Goal: Information Seeking & Learning: Check status

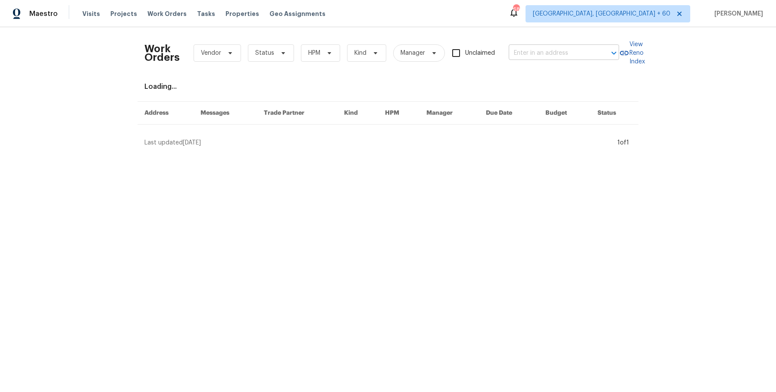
click at [542, 47] on input "text" at bounding box center [552, 53] width 86 height 13
paste input "143 Hunters Crk Dallas, GA 30157"
type input "143 Hunters Crk Dallas, GA 30157"
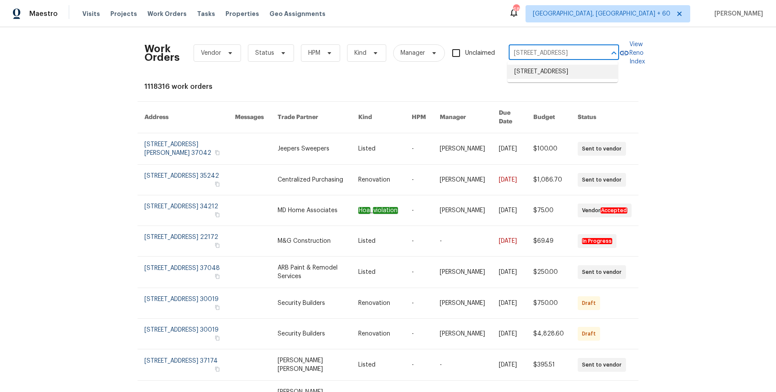
click at [547, 66] on li "[STREET_ADDRESS]" at bounding box center [563, 72] width 110 height 14
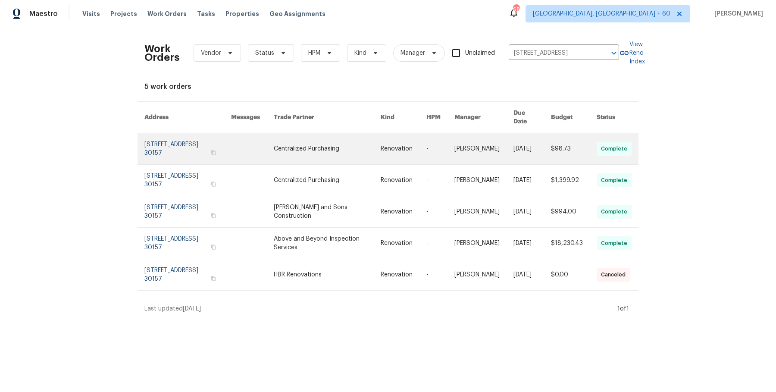
click at [484, 143] on link at bounding box center [483, 148] width 59 height 31
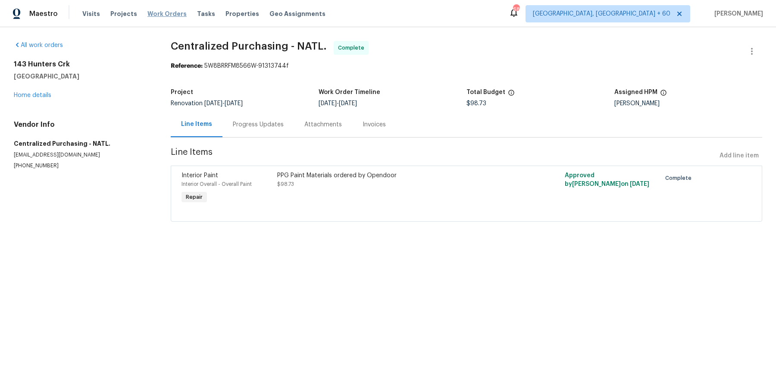
click at [155, 16] on span "Work Orders" at bounding box center [166, 13] width 39 height 9
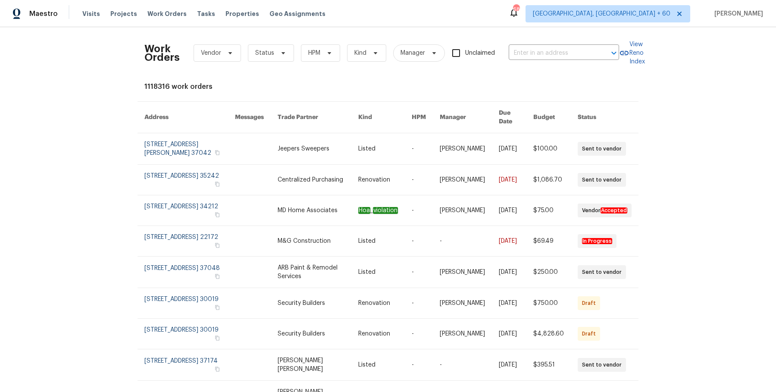
click at [550, 64] on div "Work Orders Vendor Status HPM Kind Manager Unclaimed ​" at bounding box center [381, 53] width 475 height 38
click at [550, 56] on input "text" at bounding box center [552, 53] width 86 height 13
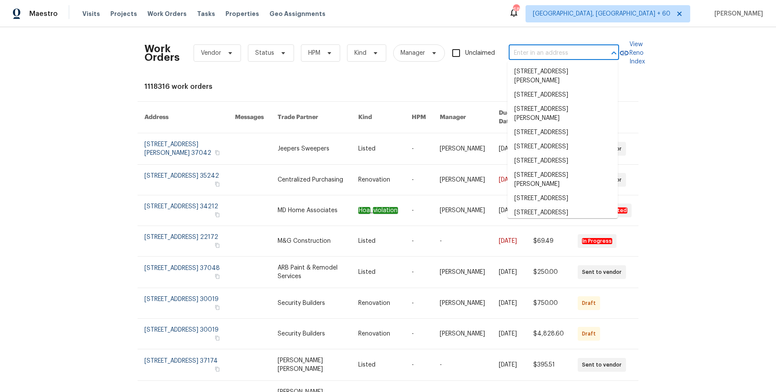
paste input "143 Hunters Crk Dallas, GA 30157"
type input "143 Hunters Crk Dallas, GA 30157"
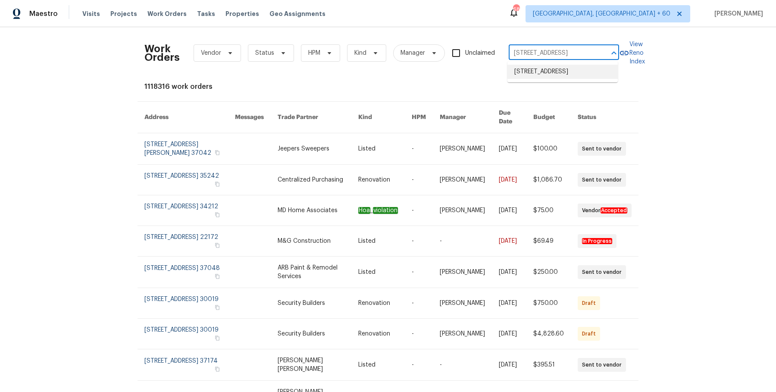
click at [550, 80] on ul "[STREET_ADDRESS]" at bounding box center [563, 71] width 110 height 21
click at [552, 68] on li "[STREET_ADDRESS]" at bounding box center [563, 72] width 110 height 14
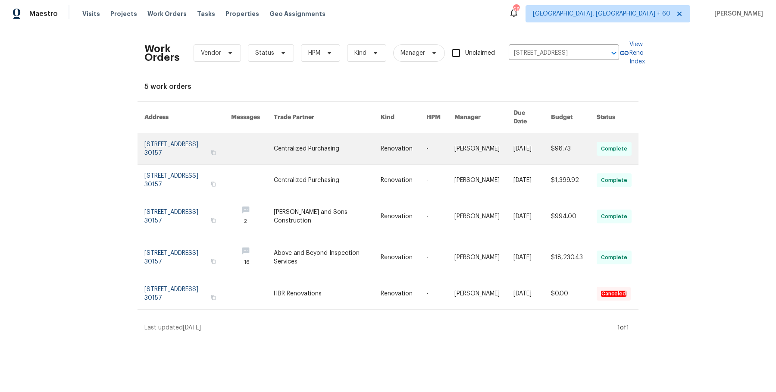
click at [389, 137] on link at bounding box center [404, 148] width 46 height 31
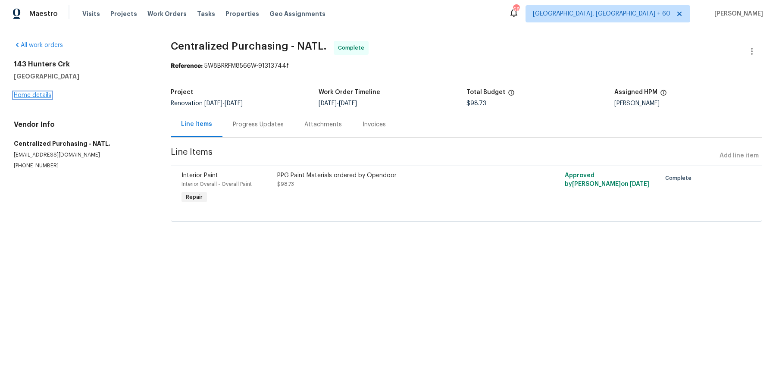
click at [41, 94] on link "Home details" at bounding box center [33, 95] width 38 height 6
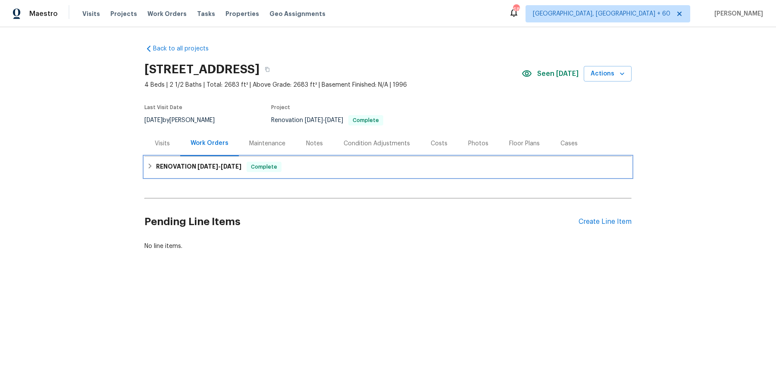
click at [298, 157] on div "RENOVATION 8/27/25 - 9/8/25 Complete" at bounding box center [387, 167] width 487 height 21
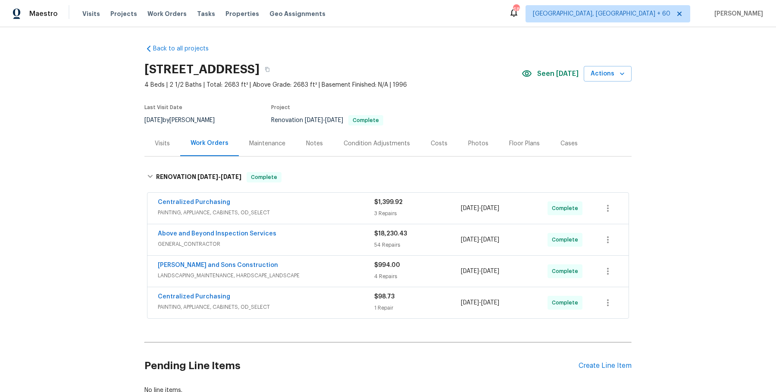
click at [284, 203] on div "Centralized Purchasing" at bounding box center [266, 203] width 216 height 10
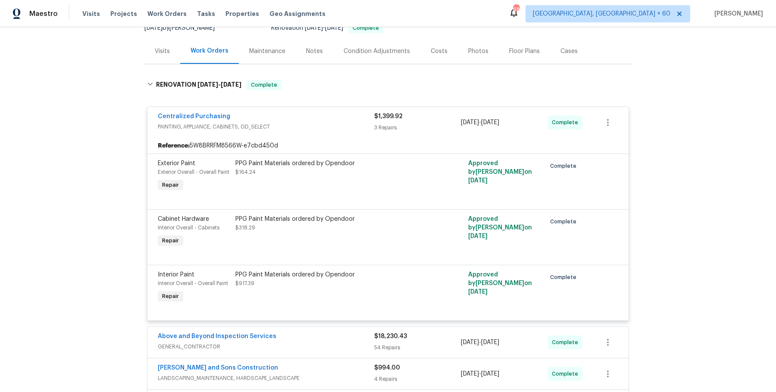
scroll to position [254, 0]
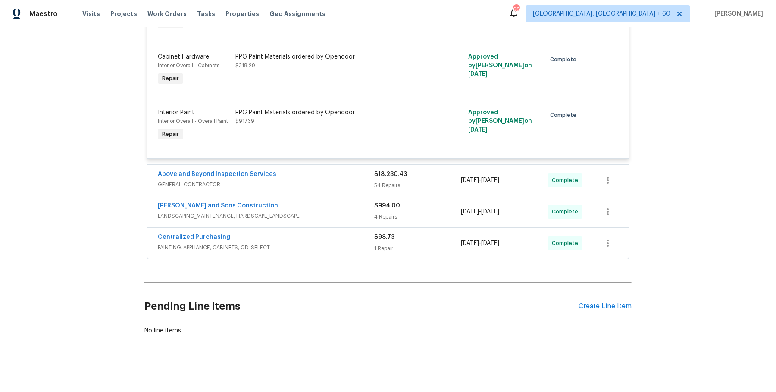
click at [323, 162] on div "Centralized Purchasing PAINTING, APPLIANCE, CABINETS, OD_SELECT $1,399.92 3 Rep…" at bounding box center [388, 98] width 482 height 321
click at [322, 175] on div "Above and Beyond Inspection Services" at bounding box center [266, 175] width 216 height 10
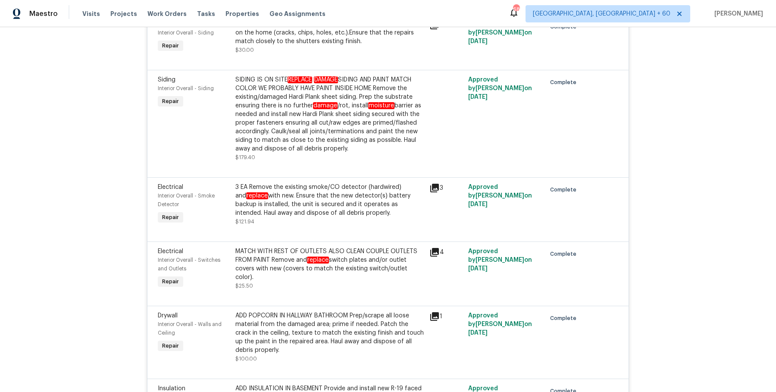
scroll to position [4438, 0]
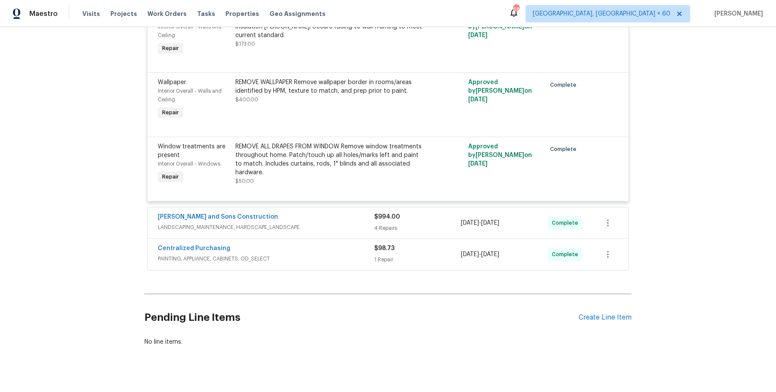
click at [309, 213] on div "[PERSON_NAME] and Sons Construction" at bounding box center [266, 218] width 216 height 10
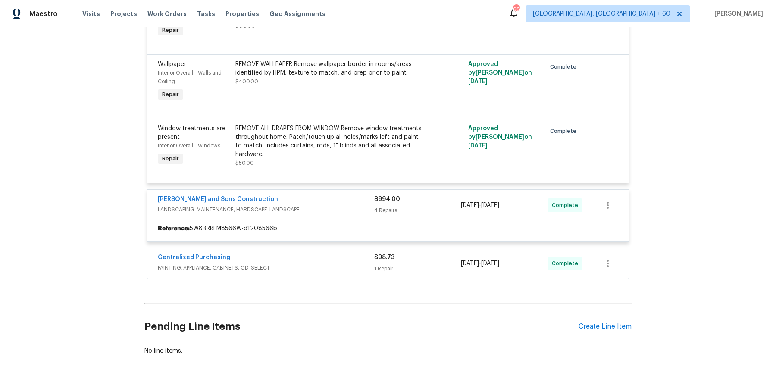
scroll to position [4465, 0]
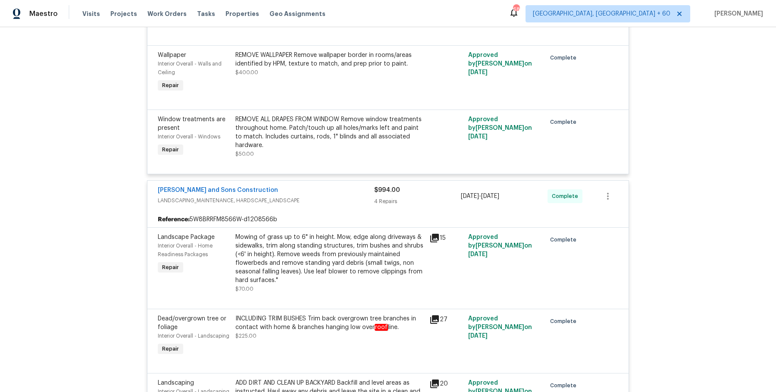
click at [311, 244] on div "Mowing of grass up to 6" in height. Mow, edge along driveways & sidewalks, trim…" at bounding box center [329, 259] width 189 height 52
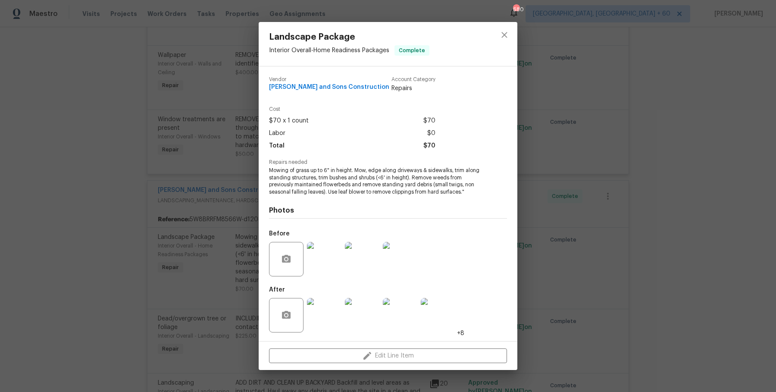
click at [572, 132] on div "Landscape Package Interior Overall - Home Readiness Packages Complete Vendor Re…" at bounding box center [388, 196] width 776 height 392
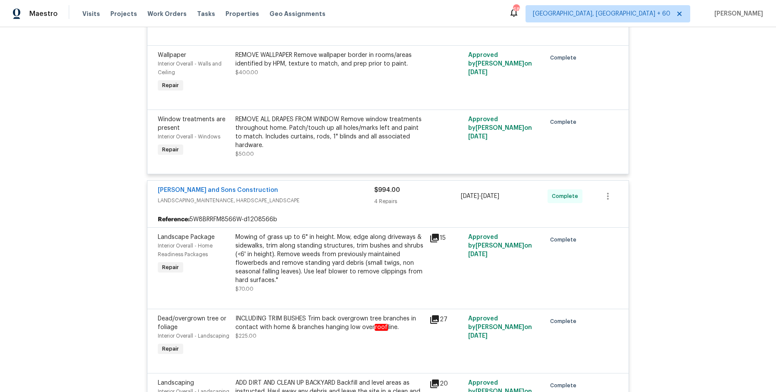
scroll to position [4718, 0]
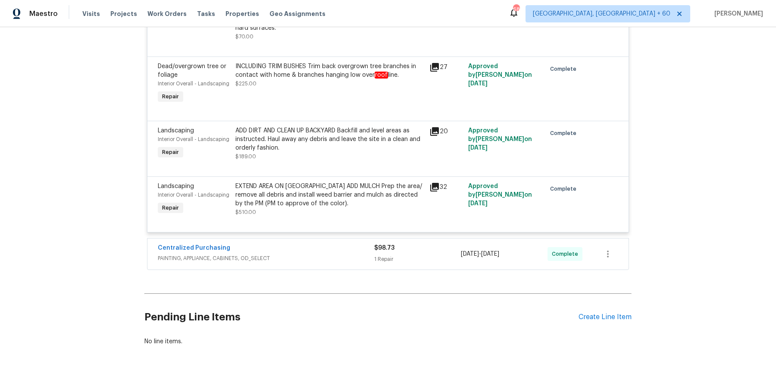
click at [348, 254] on span "PAINTING, APPLIANCE, CABINETS, OD_SELECT" at bounding box center [266, 258] width 216 height 9
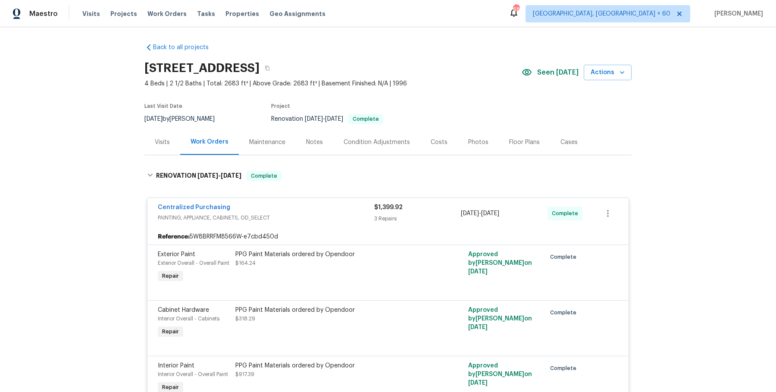
scroll to position [0, 0]
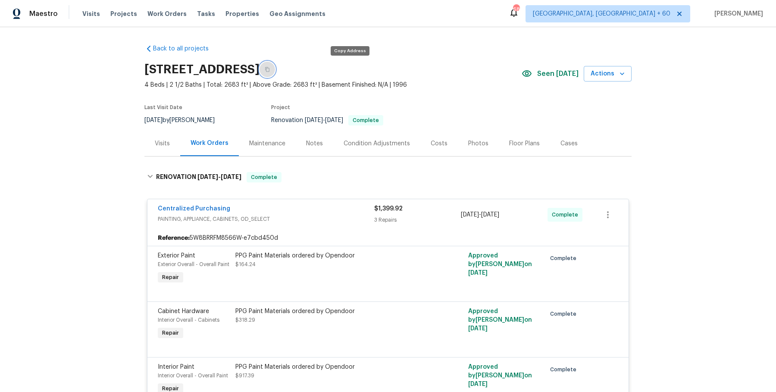
click at [275, 70] on button "button" at bounding box center [268, 70] width 16 height 16
click at [270, 67] on icon "button" at bounding box center [267, 69] width 5 height 5
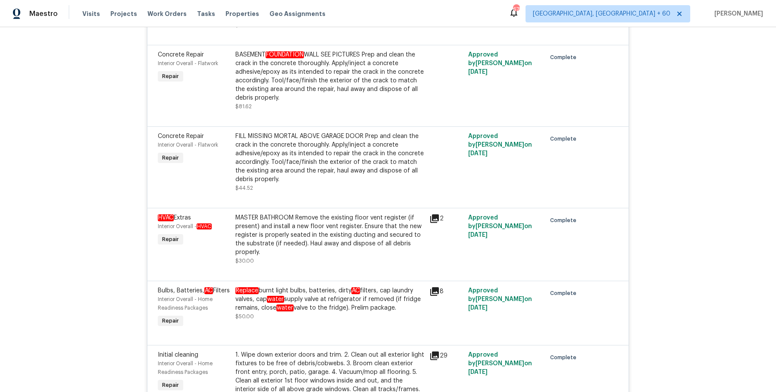
click at [345, 213] on div "MASTER BATHROOM Remove the existing floor vent register (if present) and instal…" at bounding box center [329, 234] width 189 height 43
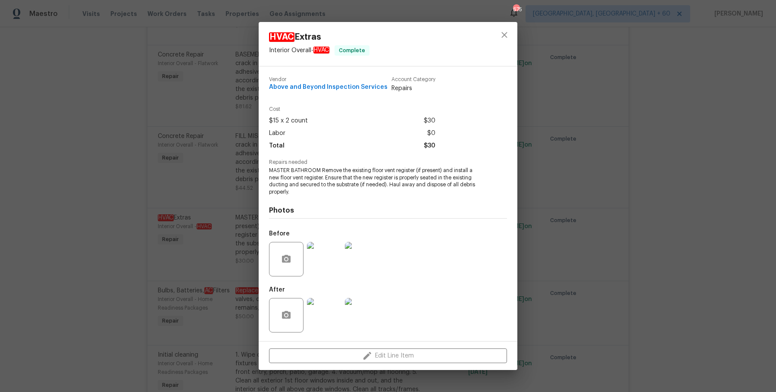
drag, startPoint x: 486, startPoint y: 133, endPoint x: 471, endPoint y: 133, distance: 14.7
click at [482, 133] on div "Cost $15 x 2 count $30 Labor $0 Total $30" at bounding box center [388, 133] width 238 height 53
click at [502, 39] on icon "close" at bounding box center [504, 35] width 10 height 10
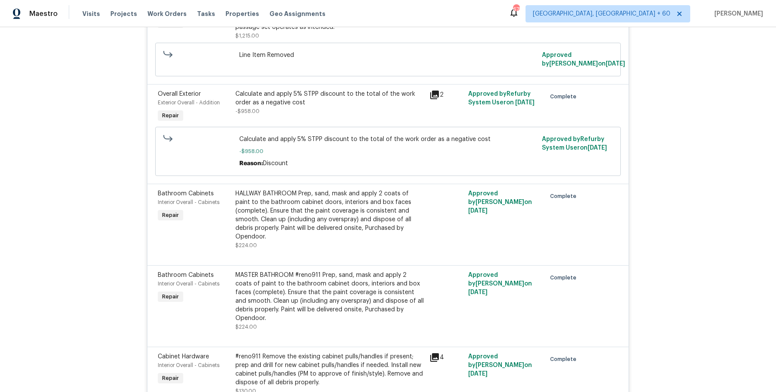
scroll to position [4041, 0]
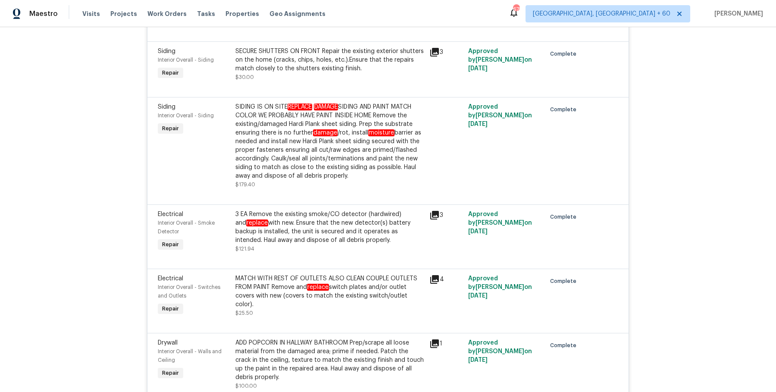
click at [357, 111] on div "SIDING IS ON SITE REPLACE DAMAGE SIDING AND PAINT MATCH COLOR WE PROBABLY HAVE …" at bounding box center [329, 142] width 189 height 78
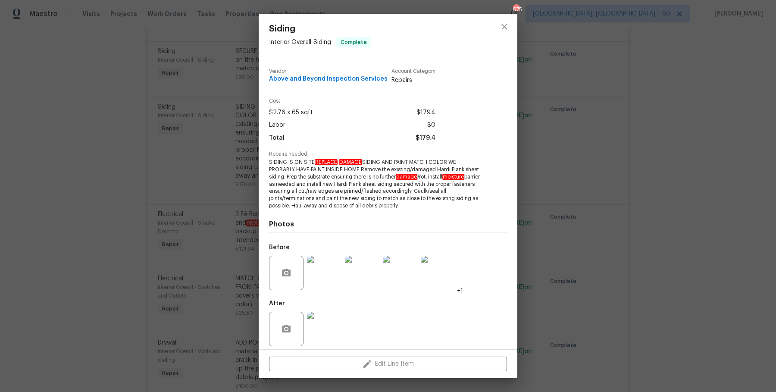
click at [536, 109] on div "Siding Interior Overall - Siding Complete Vendor Above and Beyond Inspection Se…" at bounding box center [388, 196] width 776 height 392
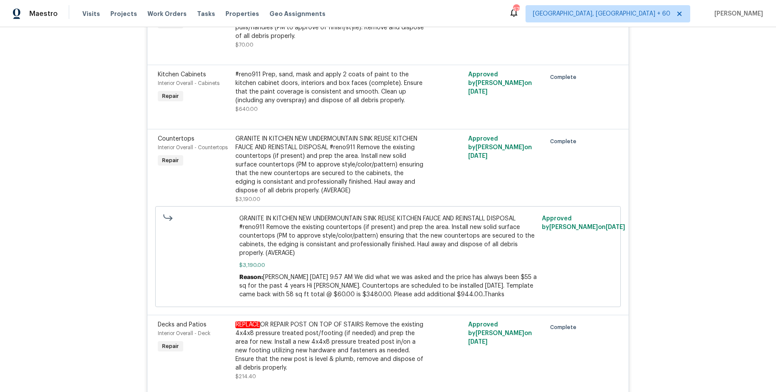
scroll to position [907, 0]
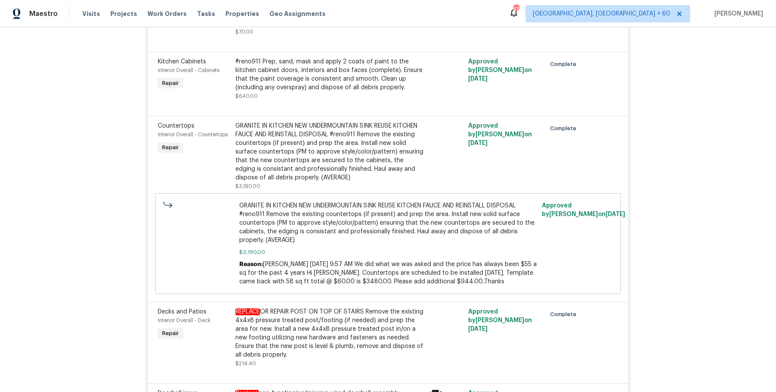
click at [288, 125] on div "GRANITE IN KITCHEN NEW UNDERMOUNTAIN SINK REUSE KITCHEN FAUCE AND REINSTALL DIS…" at bounding box center [329, 152] width 189 height 60
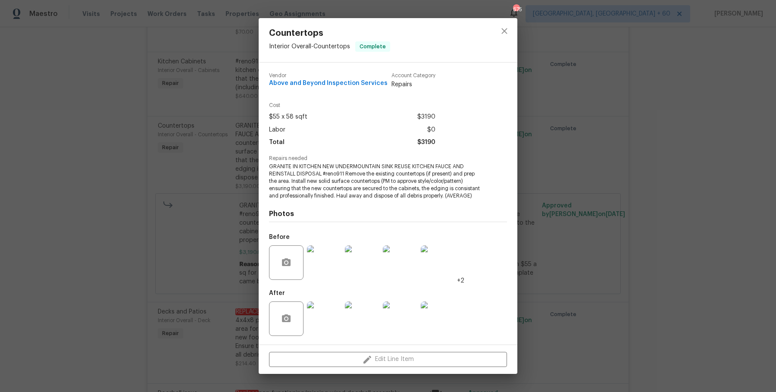
click at [200, 176] on div "Countertops Interior Overall - Countertops Complete Vendor Above and Beyond Ins…" at bounding box center [388, 196] width 776 height 392
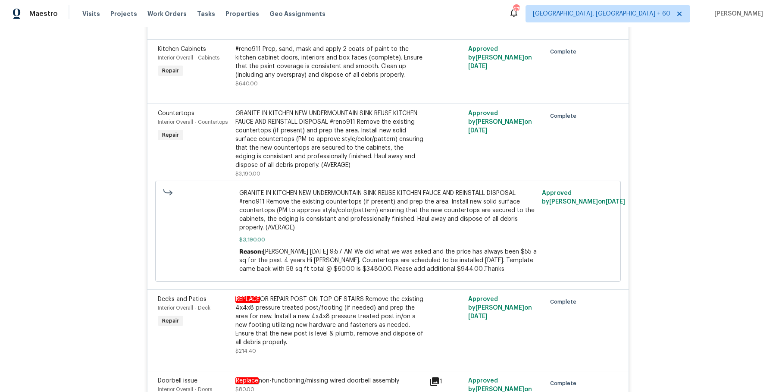
scroll to position [952, 0]
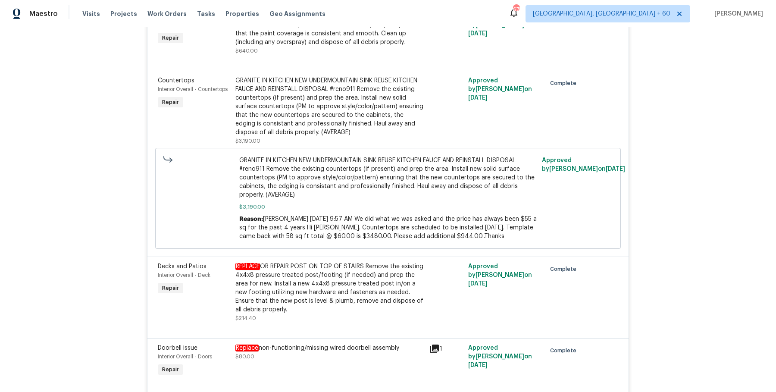
click at [320, 106] on div "GRANITE IN KITCHEN NEW UNDERMOUNTAIN SINK REUSE KITCHEN FAUCE AND REINSTALL DIS…" at bounding box center [329, 106] width 189 height 60
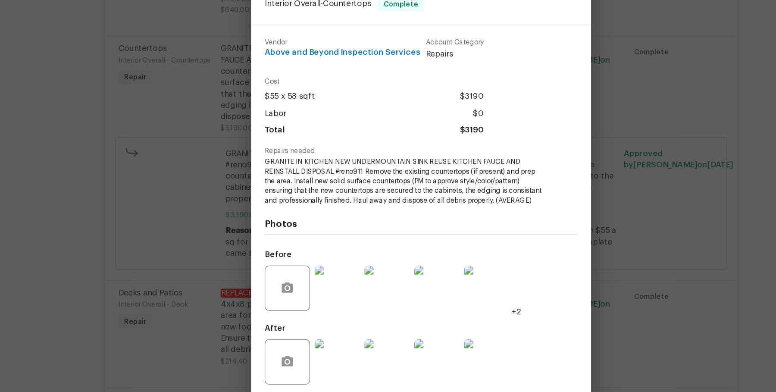
click at [262, 216] on div "Vendor Above and Beyond Inspection Services Account Category Repairs Cost $55 x…" at bounding box center [388, 204] width 259 height 282
click at [236, 215] on div "Countertops Interior Overall - Countertops Complete Vendor Above and Beyond Ins…" at bounding box center [388, 196] width 776 height 392
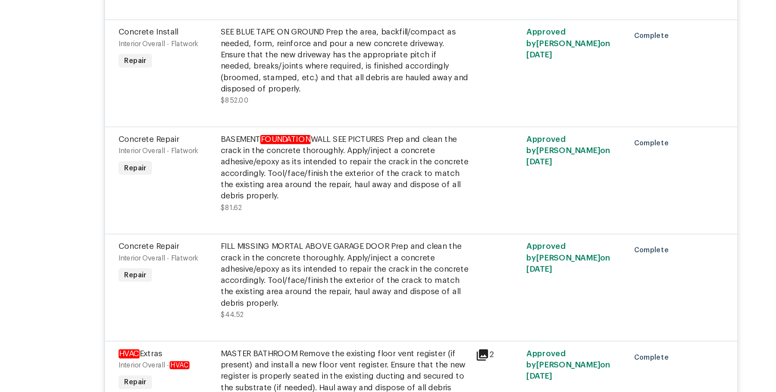
scroll to position [1482, 0]
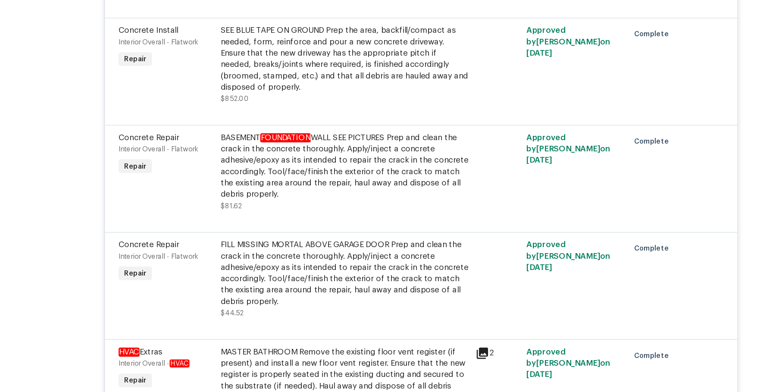
click at [276, 176] on div "BASEMENT FOUNDATION WALL SEE PICTURES Prep and clean the crack in the concrete …" at bounding box center [329, 170] width 189 height 52
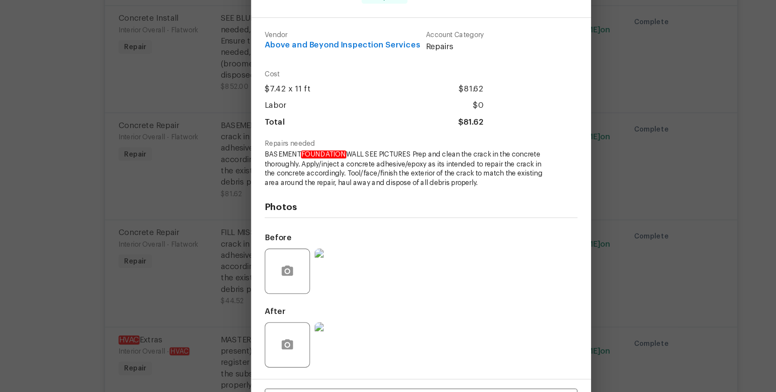
click at [316, 252] on img at bounding box center [324, 259] width 34 height 34
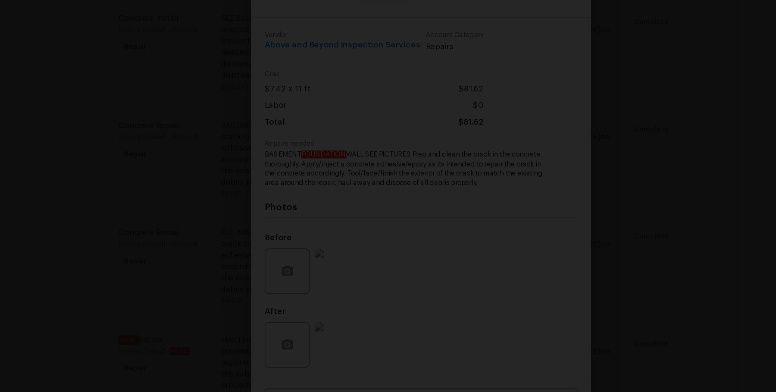
click at [638, 195] on div "Lightbox" at bounding box center [388, 196] width 776 height 392
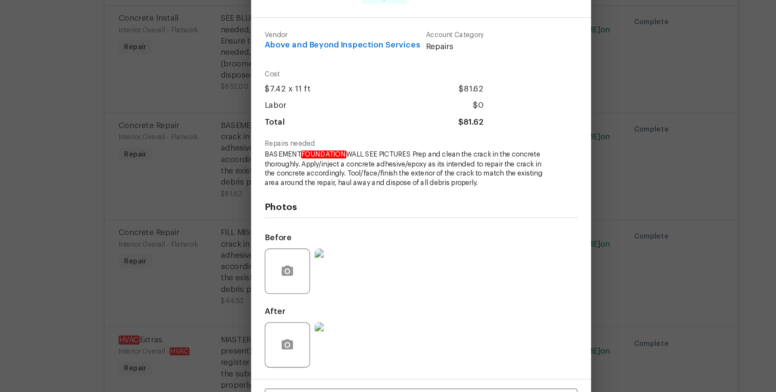
click at [564, 216] on div "Concrete Repair Interior Overall - Flatwork Complete Vendor Above and Beyond In…" at bounding box center [388, 196] width 776 height 392
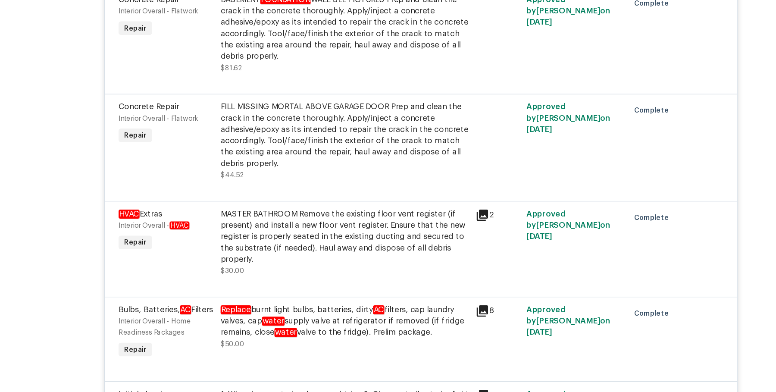
scroll to position [1579, 0]
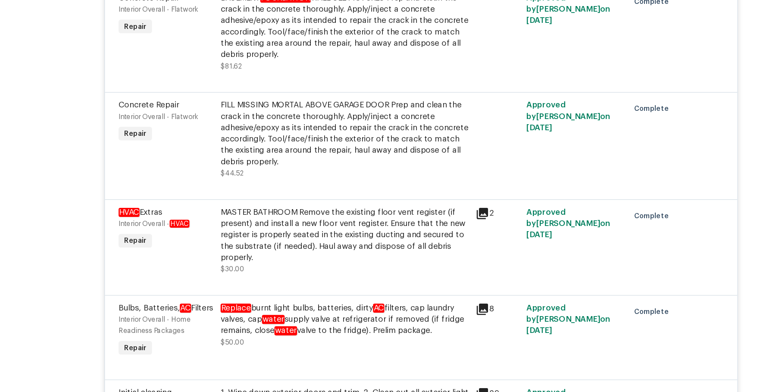
click at [326, 154] on div "FILL MISSING MORTAL ABOVE GARAGE DOOR Prep and clean the crack in the concrete …" at bounding box center [329, 154] width 189 height 52
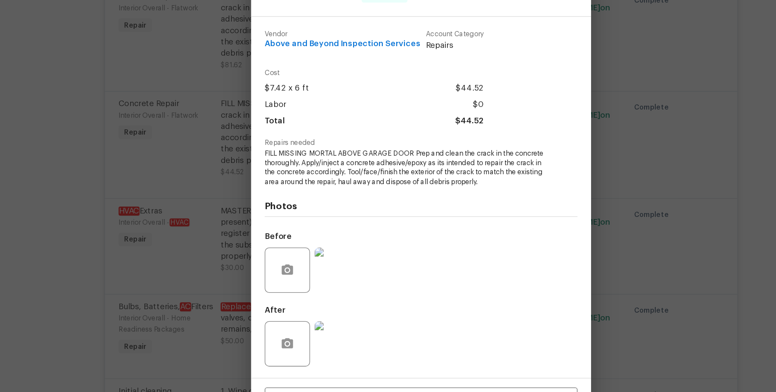
click at [247, 179] on div "Concrete Repair Interior Overall - Flatwork Complete Vendor Above and Beyond In…" at bounding box center [388, 196] width 776 height 392
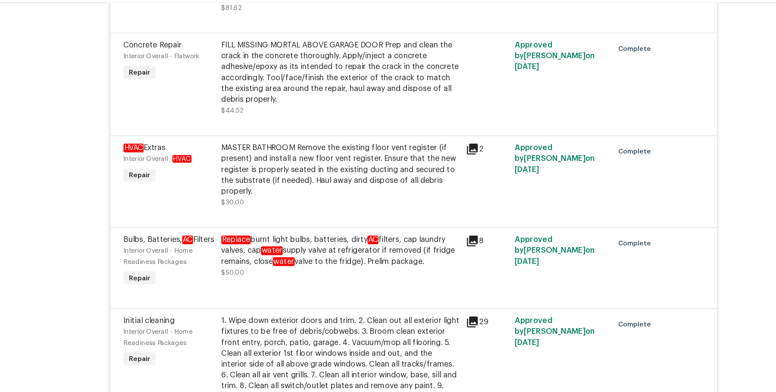
scroll to position [1651, 0]
click at [313, 71] on div "FILL MISSING MORTAL ABOVE GARAGE DOOR Prep and clean the crack in the concrete …" at bounding box center [329, 82] width 189 height 52
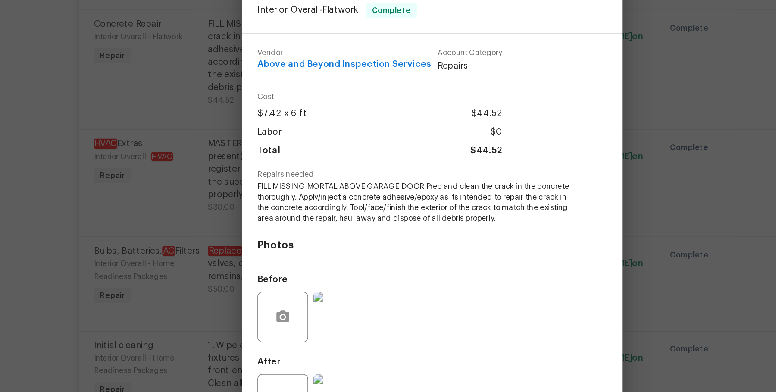
click at [228, 171] on div "Concrete Repair Interior Overall - Flatwork Complete Vendor Above and Beyond In…" at bounding box center [388, 196] width 776 height 392
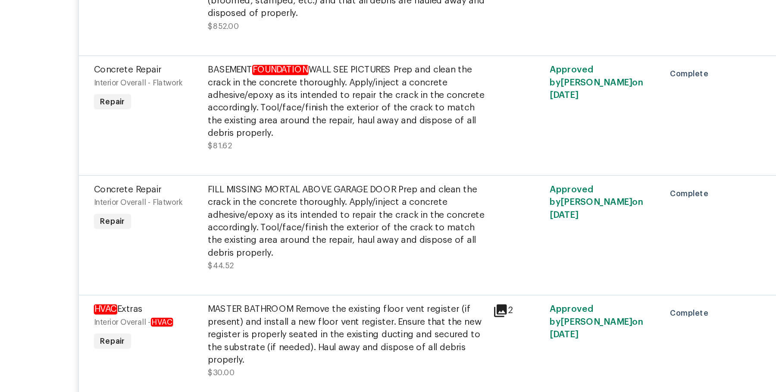
scroll to position [1538, 0]
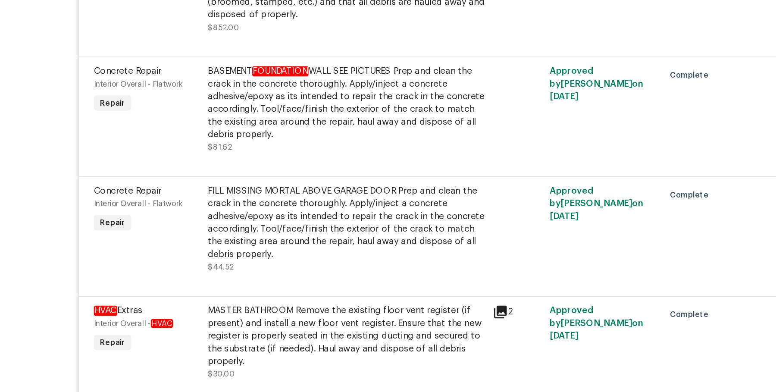
click at [274, 199] on div "FILL MISSING MORTAL ABOVE GARAGE DOOR Prep and clean the crack in the concrete …" at bounding box center [329, 195] width 189 height 52
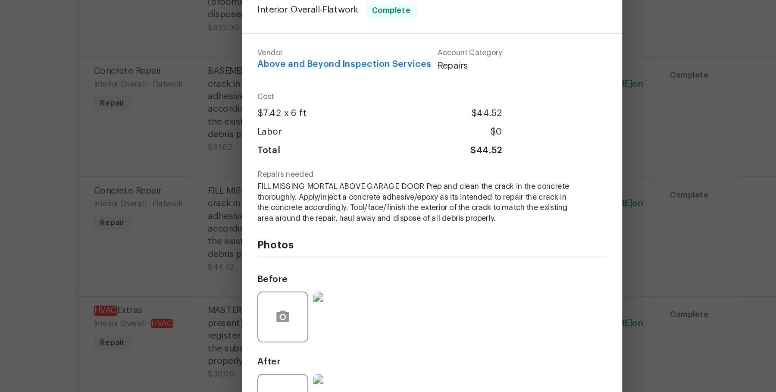
click at [326, 252] on img at bounding box center [324, 259] width 34 height 34
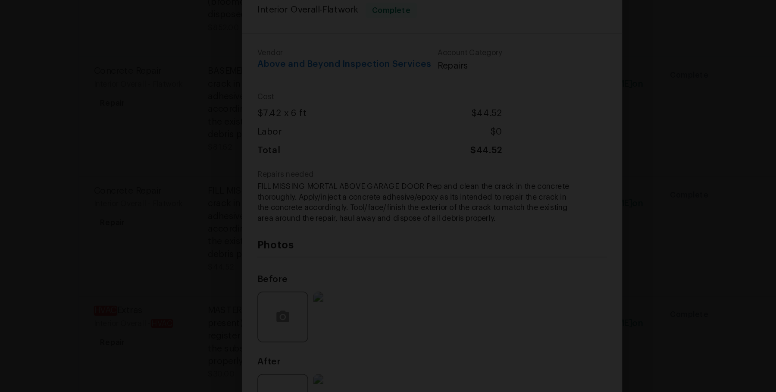
click at [546, 204] on img "Lightbox" at bounding box center [388, 196] width 776 height 392
click at [548, 209] on img "Lightbox" at bounding box center [388, 196] width 776 height 392
click at [610, 108] on div "Lightbox" at bounding box center [388, 196] width 776 height 392
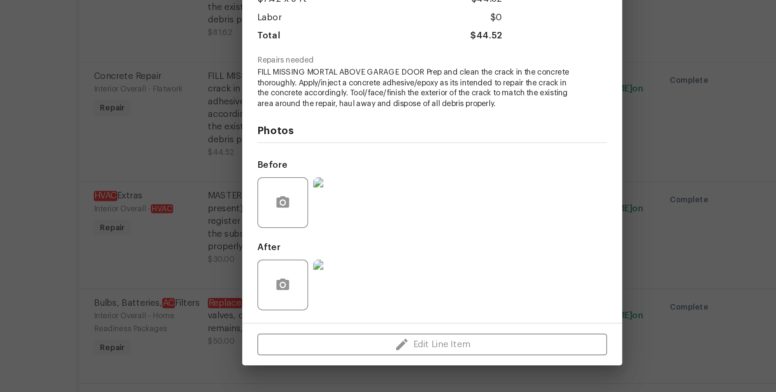
click at [329, 338] on div "Vendor Above and Beyond Inspection Services Account Category Repairs Cost $7.42…" at bounding box center [388, 203] width 259 height 275
click at [330, 320] on img at bounding box center [324, 315] width 34 height 34
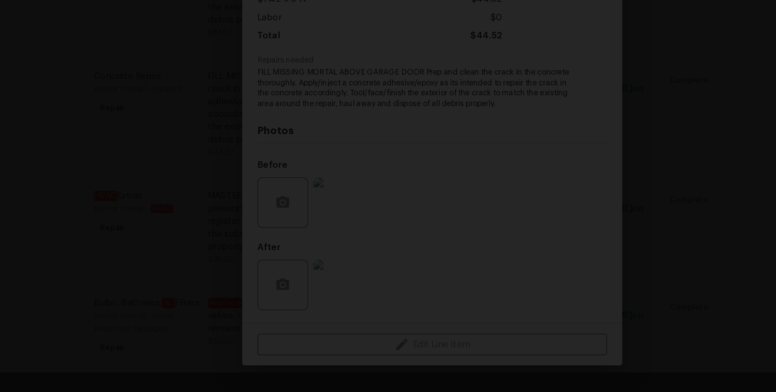
click at [620, 268] on div "Lightbox" at bounding box center [388, 196] width 776 height 392
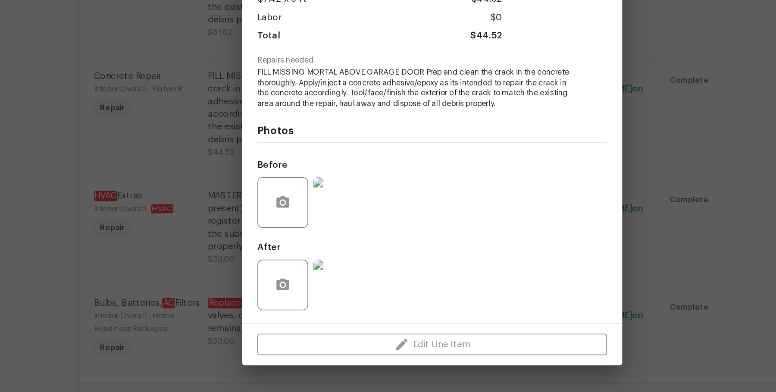
click at [335, 272] on img at bounding box center [324, 259] width 34 height 34
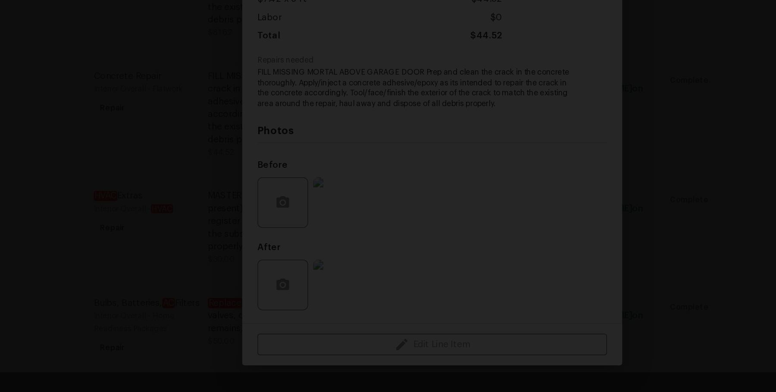
click at [619, 152] on div "Lightbox" at bounding box center [388, 196] width 776 height 392
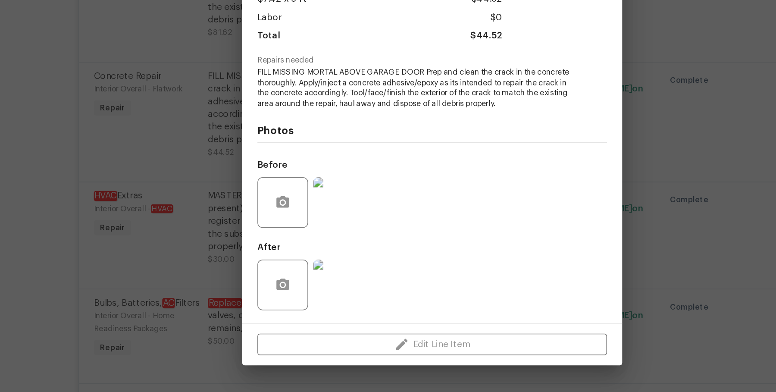
click at [532, 179] on div "Concrete Repair Interior Overall - Flatwork Complete Vendor Above and Beyond In…" at bounding box center [388, 196] width 776 height 392
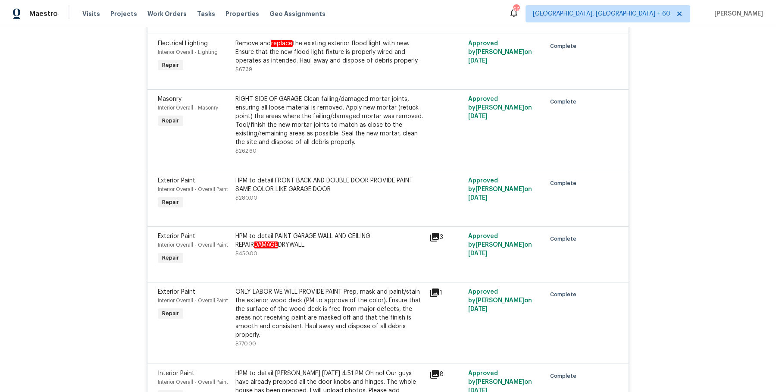
scroll to position [1412, 0]
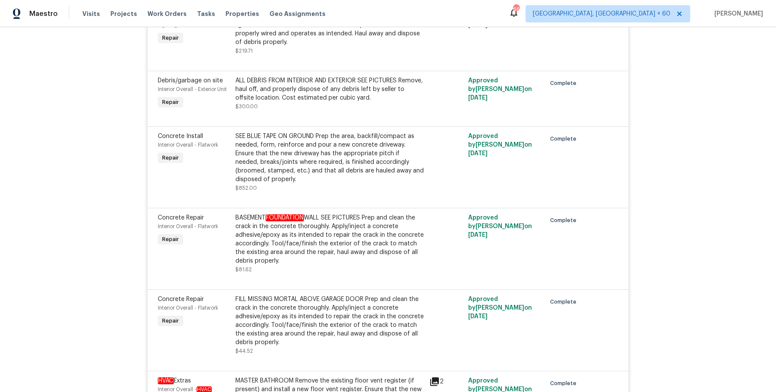
click at [312, 251] on div "BASEMENT FOUNDATION WALL SEE PICTURES Prep and clean the crack in the concrete …" at bounding box center [329, 239] width 189 height 52
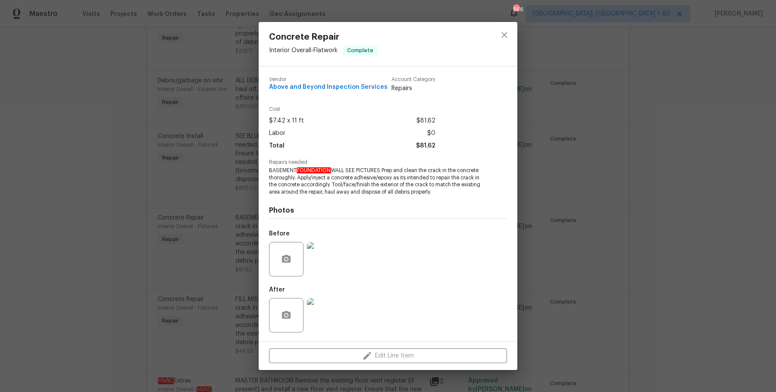
click at [315, 313] on img at bounding box center [324, 315] width 34 height 34
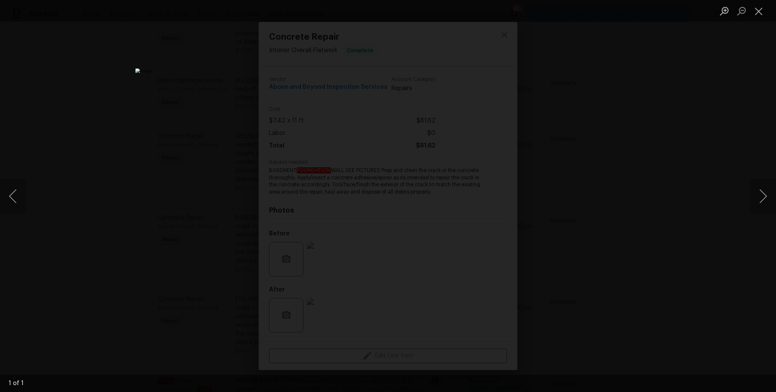
click at [743, 172] on div "Lightbox" at bounding box center [388, 196] width 776 height 392
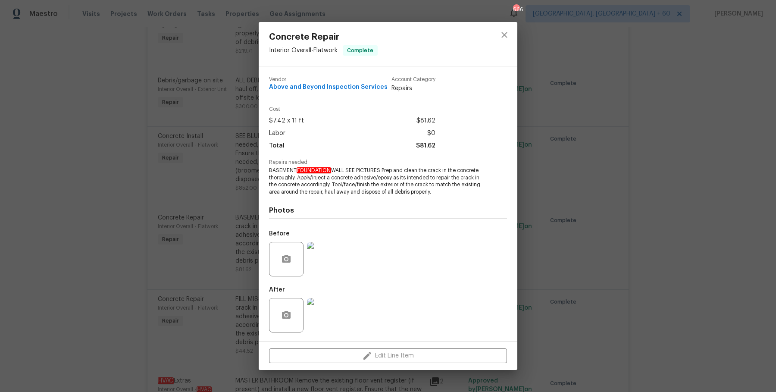
click at [743, 172] on div "Concrete Repair Interior Overall - Flatwork Complete Vendor Above and Beyond In…" at bounding box center [388, 196] width 776 height 392
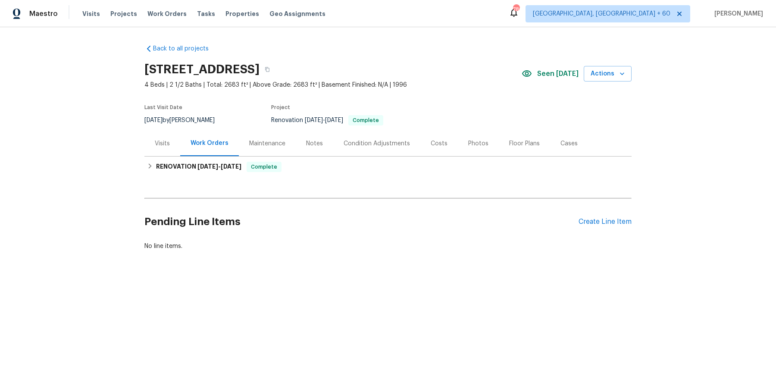
click at [160, 143] on div "Visits" at bounding box center [162, 143] width 15 height 9
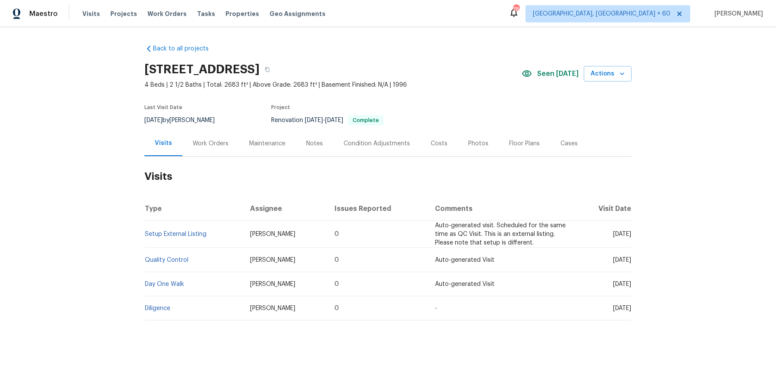
click at [172, 238] on td "Setup External Listing" at bounding box center [193, 234] width 99 height 27
click at [172, 230] on td "Setup External Listing" at bounding box center [193, 234] width 99 height 27
click at [172, 233] on link "Setup External Listing" at bounding box center [176, 234] width 62 height 6
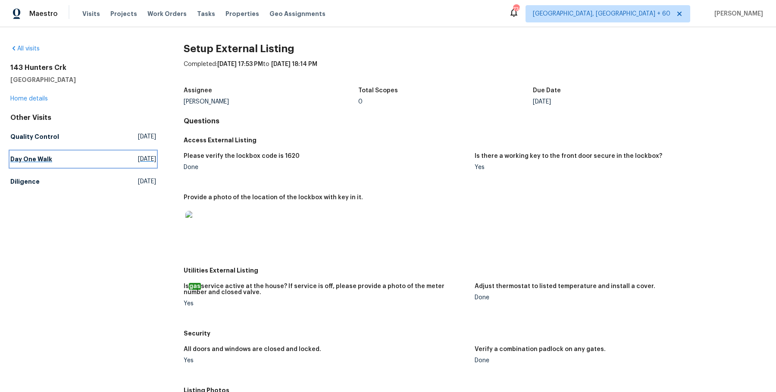
click at [38, 161] on h5 "Day One Walk" at bounding box center [31, 159] width 42 height 9
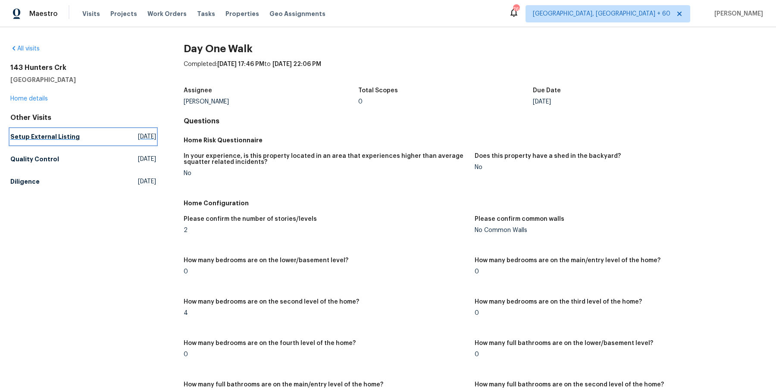
click at [41, 135] on h5 "Setup External Listing" at bounding box center [44, 136] width 69 height 9
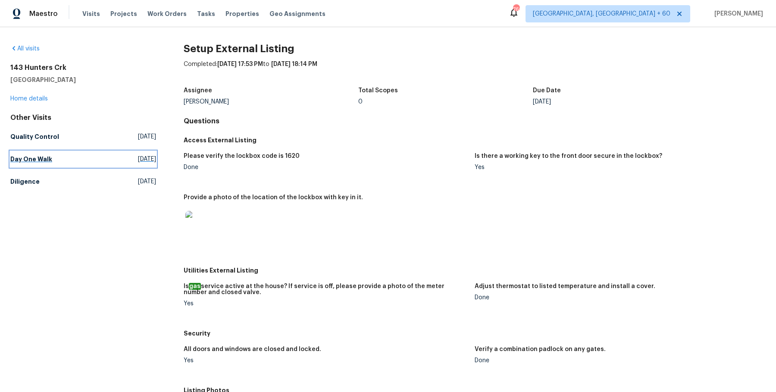
click at [40, 160] on h5 "Day One Walk" at bounding box center [31, 159] width 42 height 9
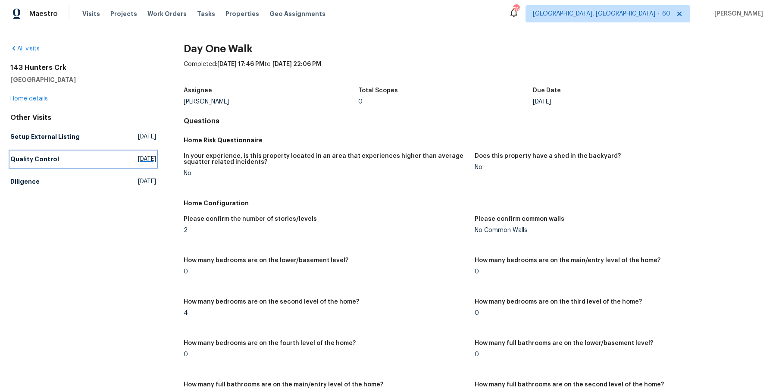
click at [42, 160] on h5 "Quality Control" at bounding box center [34, 159] width 49 height 9
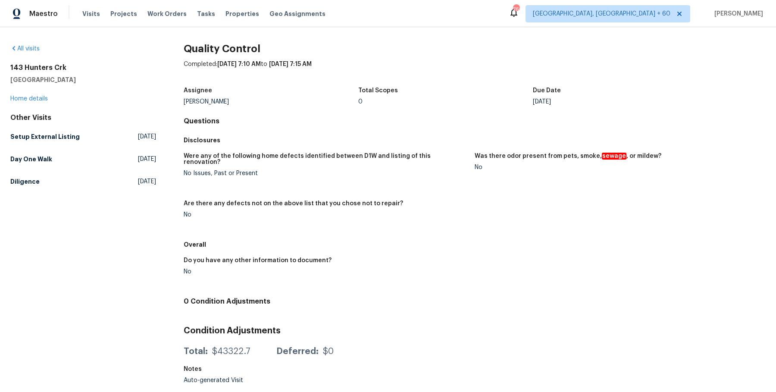
click at [7, 185] on div "All visits [STREET_ADDRESS] Home details Other Visits Setup External Listing [D…" at bounding box center [388, 207] width 776 height 361
click at [24, 177] on h5 "Diligence" at bounding box center [24, 181] width 29 height 9
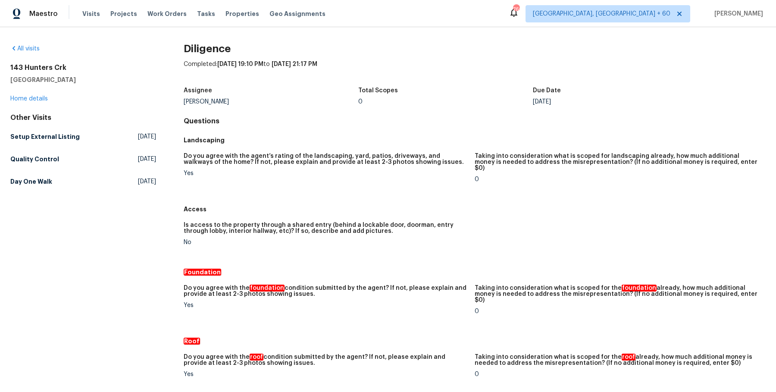
click at [41, 179] on h5 "Day One Walk" at bounding box center [31, 181] width 42 height 9
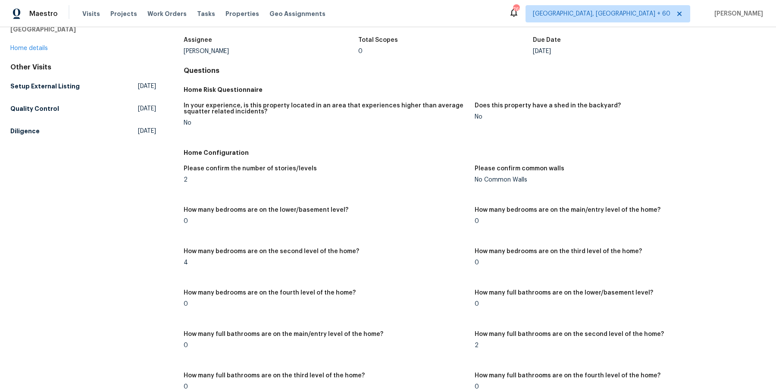
scroll to position [848, 0]
